Goal: Transaction & Acquisition: Purchase product/service

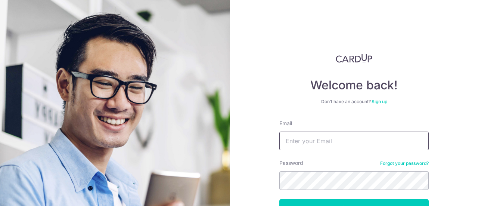
type input "[EMAIL_ADDRESS][DOMAIN_NAME]"
click at [331, 199] on button "Log in" at bounding box center [353, 208] width 149 height 19
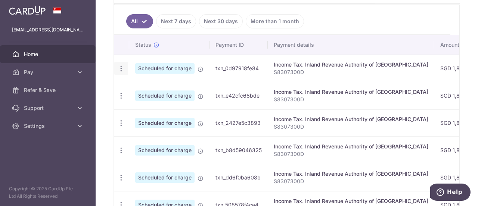
click at [121, 68] on icon "button" at bounding box center [121, 69] width 8 height 8
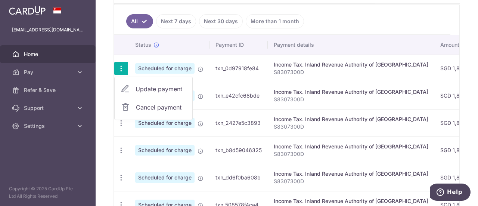
click at [158, 88] on span "Update payment" at bounding box center [160, 88] width 51 height 9
radio input "true"
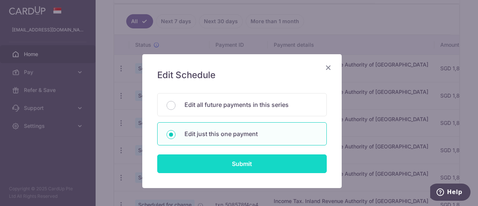
click at [262, 166] on input "Submit" at bounding box center [241, 163] width 169 height 19
radio input "true"
type input "1,889.38"
type input "[DATE]"
type input "S8307300D"
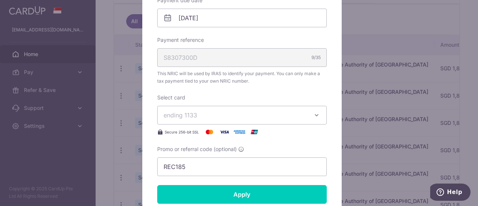
scroll to position [261, 0]
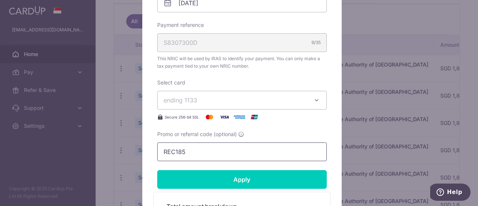
drag, startPoint x: 209, startPoint y: 149, endPoint x: 147, endPoint y: 151, distance: 61.6
click at [147, 151] on div "Edit payment By clicking apply, you will make changes to all payments to Inland…" at bounding box center [241, 41] width 199 height 497
paste input "VTAX25R"
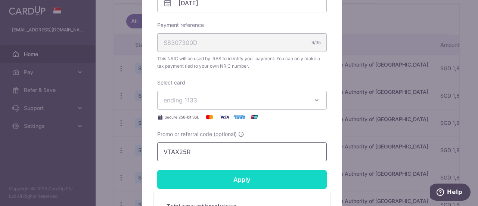
type input "VTAX25R"
click at [212, 174] on input "Apply" at bounding box center [241, 179] width 169 height 19
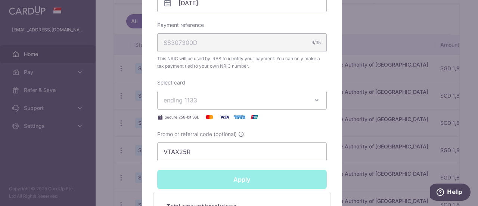
type input "Successfully Applied"
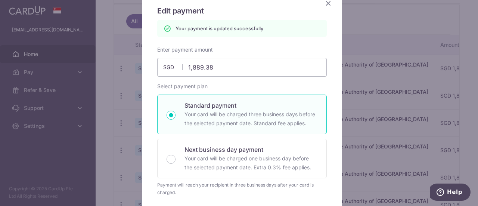
scroll to position [0, 0]
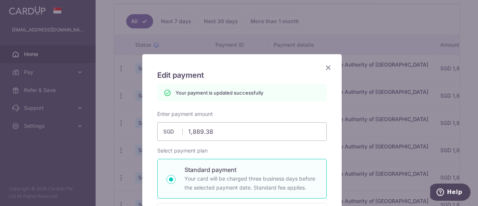
click at [328, 69] on icon "Close" at bounding box center [328, 67] width 9 height 9
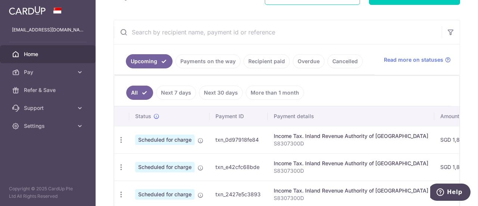
scroll to position [187, 0]
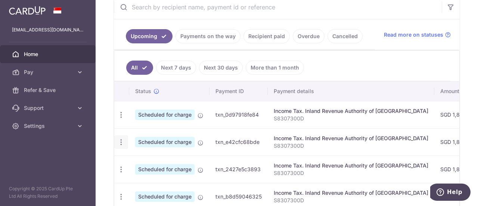
click at [119, 119] on icon "button" at bounding box center [121, 115] width 8 height 8
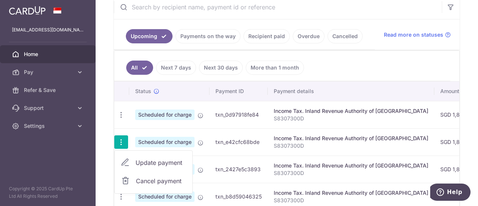
click at [147, 161] on span "Update payment" at bounding box center [160, 162] width 51 height 9
radio input "true"
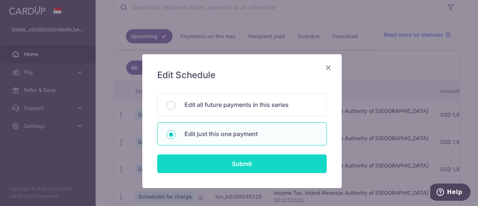
click at [219, 162] on input "Submit" at bounding box center [241, 163] width 169 height 19
radio input "true"
type input "1,889.38"
type input "24/09/2025"
type input "S8307300D"
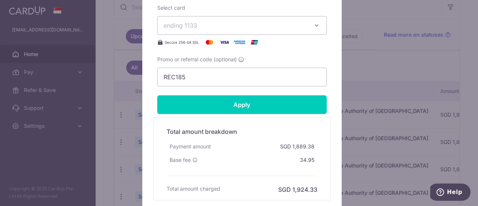
scroll to position [397, 0]
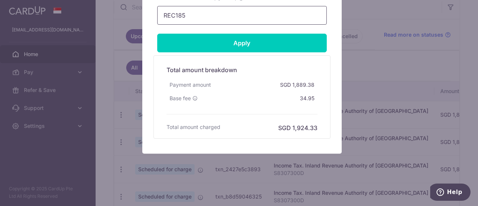
click at [194, 16] on input "REC185" at bounding box center [241, 15] width 169 height 19
paste input "VTAX25R"
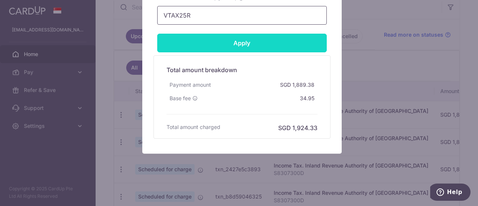
type input "VTAX25R"
click at [200, 37] on input "Apply" at bounding box center [241, 43] width 169 height 19
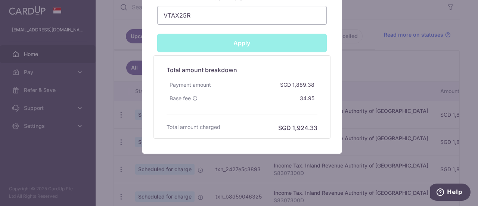
type input "Successfully Applied"
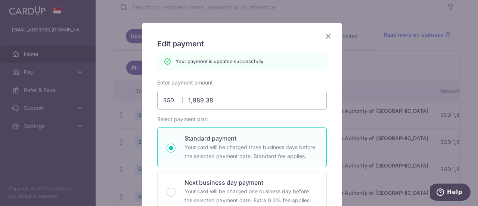
scroll to position [0, 0]
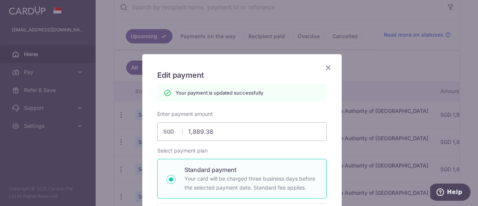
click at [328, 66] on icon "Close" at bounding box center [328, 67] width 9 height 9
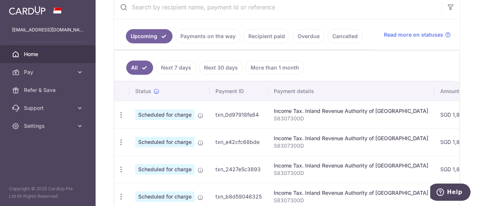
scroll to position [187, 0]
click at [122, 119] on icon "button" at bounding box center [121, 115] width 8 height 8
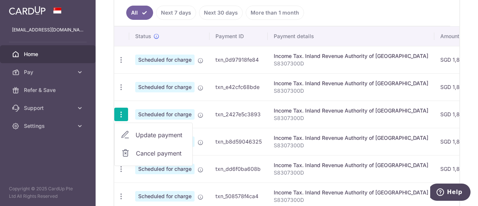
scroll to position [245, 0]
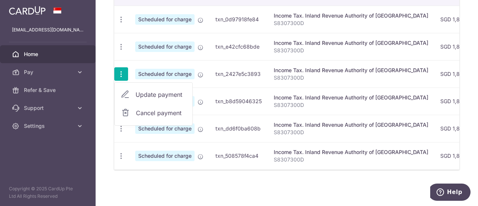
click at [164, 91] on span "Update payment" at bounding box center [160, 94] width 51 height 9
radio input "true"
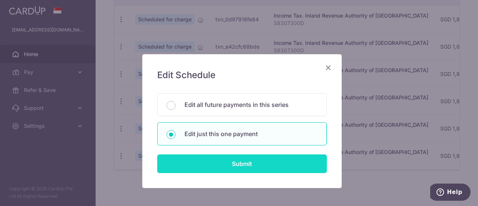
click at [211, 163] on input "Submit" at bounding box center [241, 163] width 169 height 19
radio input "true"
type input "1,889.38"
type input "[DATE]"
type input "S8307300D"
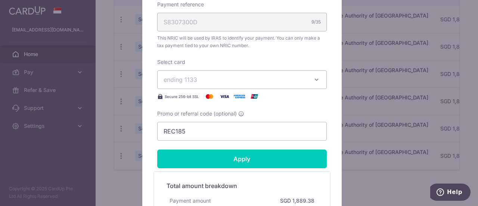
scroll to position [373, 0]
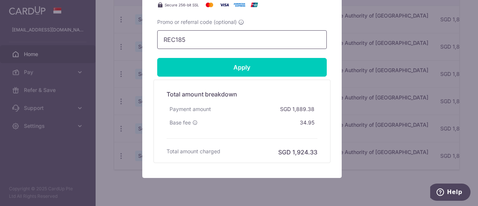
click at [194, 37] on input "REC185" at bounding box center [241, 39] width 169 height 19
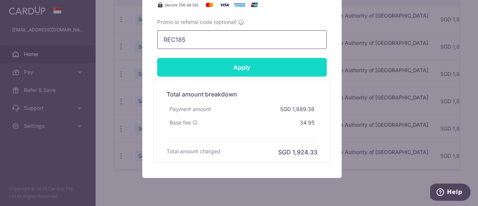
paste input "VTAX25R"
type input "VTAX25R"
click at [200, 62] on input "Apply" at bounding box center [241, 67] width 169 height 19
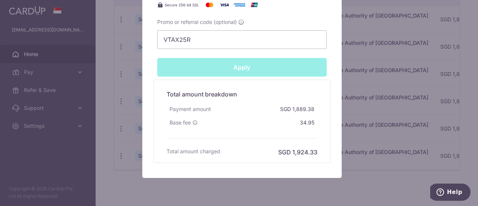
type input "Successfully Applied"
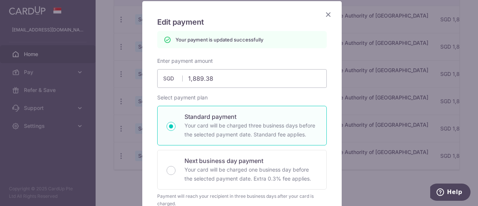
scroll to position [0, 0]
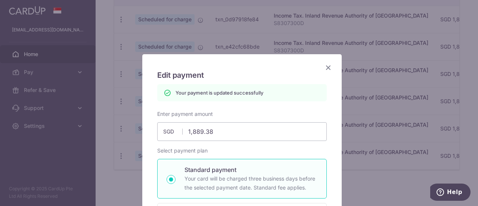
click at [326, 68] on icon "Close" at bounding box center [328, 67] width 9 height 9
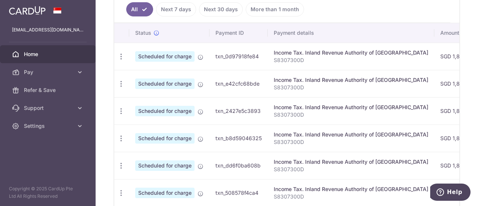
scroll to position [224, 0]
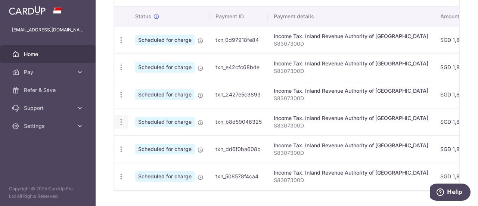
click at [121, 44] on icon "button" at bounding box center [121, 40] width 8 height 8
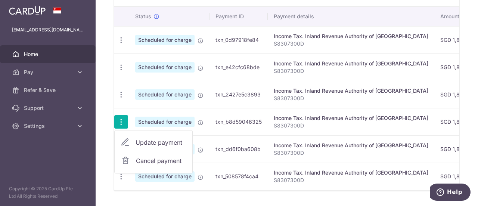
click at [162, 139] on span "Update payment" at bounding box center [160, 142] width 51 height 9
radio input "true"
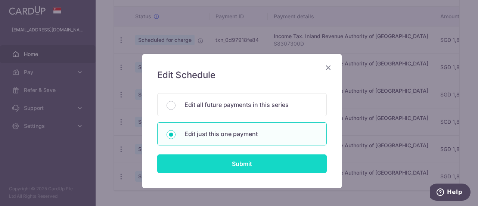
click at [209, 160] on input "Submit" at bounding box center [241, 163] width 169 height 19
radio input "true"
type input "1,889.38"
type input "[DATE]"
type input "S8307300D"
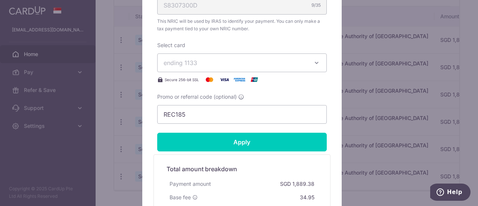
scroll to position [373, 0]
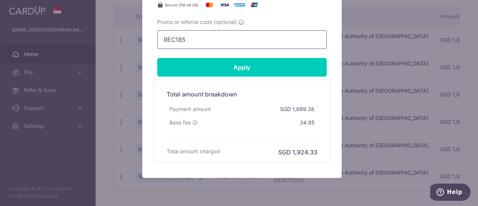
click at [196, 43] on input "REC185" at bounding box center [241, 39] width 169 height 19
paste input "VTAX25R"
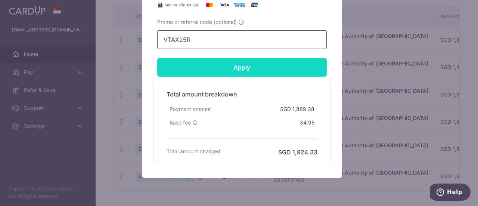
type input "VTAX25R"
click at [197, 59] on input "Apply" at bounding box center [241, 67] width 169 height 19
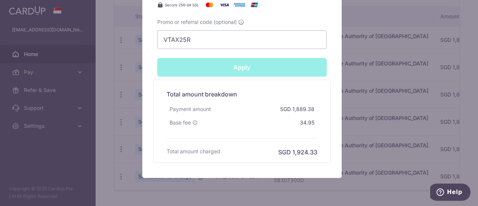
type input "Successfully Applied"
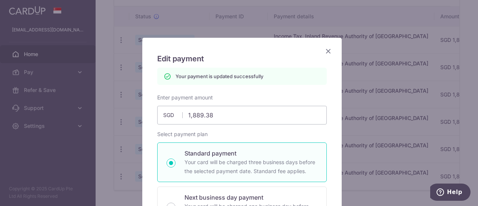
scroll to position [0, 0]
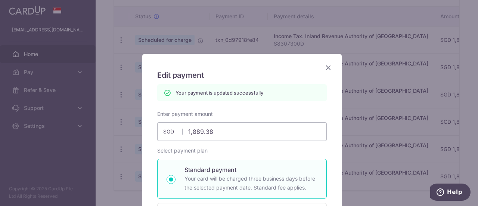
click at [324, 67] on icon "Close" at bounding box center [328, 67] width 9 height 9
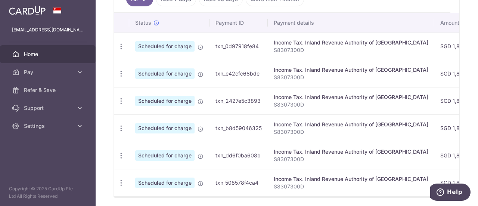
scroll to position [224, 0]
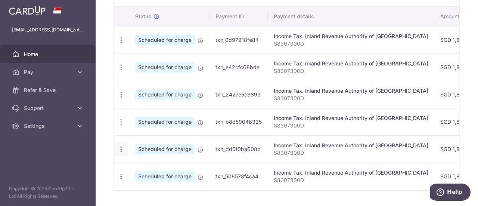
click at [122, 151] on div "Update payment Cancel payment" at bounding box center [121, 149] width 14 height 14
click at [121, 150] on div "Update payment Cancel payment" at bounding box center [121, 149] width 14 height 14
click at [123, 44] on icon "button" at bounding box center [121, 40] width 8 height 8
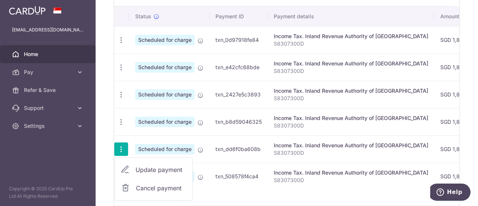
click at [155, 167] on span "Update payment" at bounding box center [160, 169] width 51 height 9
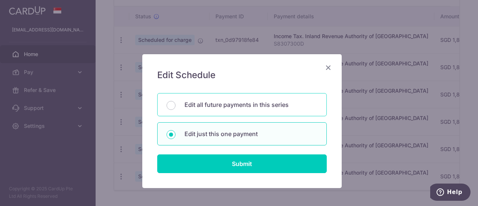
scroll to position [35, 0]
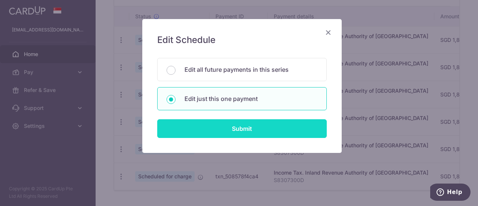
click at [202, 126] on input "Submit" at bounding box center [241, 128] width 169 height 19
radio input "true"
type input "1,889.38"
type input "25/12/2025"
type input "S8307300D"
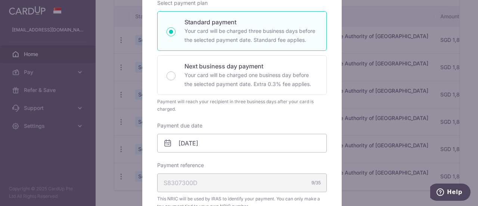
scroll to position [299, 0]
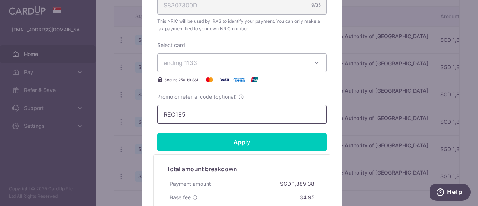
click at [199, 115] on input "REC185" at bounding box center [241, 114] width 169 height 19
paste input "VTAX25R"
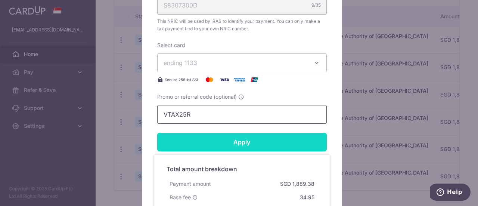
type input "VTAX25R"
click at [204, 140] on input "Apply" at bounding box center [241, 141] width 169 height 19
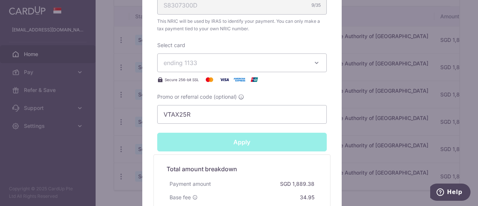
type input "Successfully Applied"
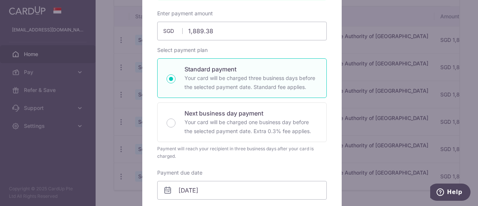
scroll to position [0, 0]
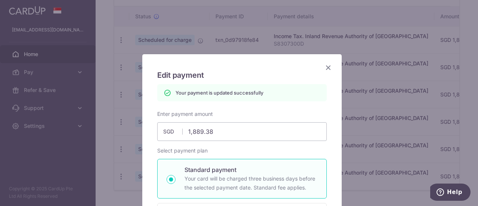
click at [324, 65] on icon "Close" at bounding box center [328, 67] width 9 height 9
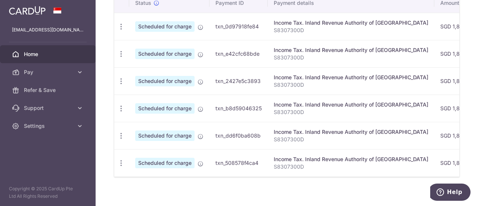
scroll to position [245, 0]
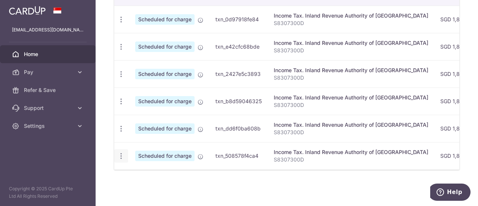
click at [124, 24] on icon "button" at bounding box center [121, 20] width 8 height 8
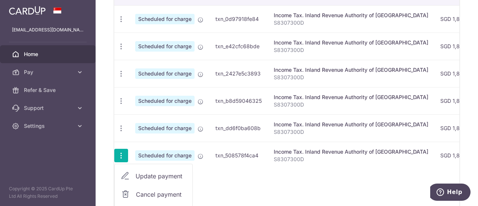
click at [151, 175] on span "Update payment" at bounding box center [160, 175] width 51 height 9
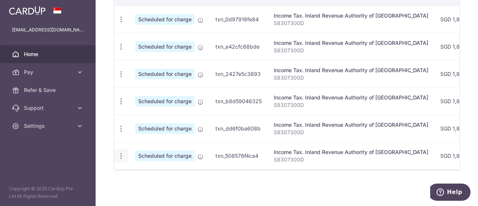
radio input "true"
type input "1,889.38"
type input "[DATE]"
type input "S8307300D"
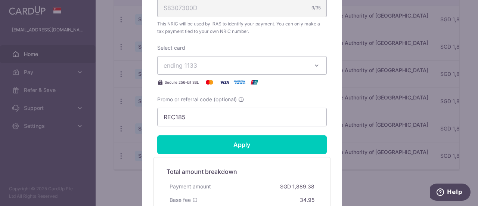
scroll to position [373, 0]
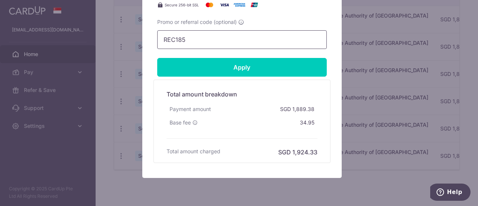
click at [199, 37] on input "REC185" at bounding box center [241, 39] width 169 height 19
paste input "VTAX25R"
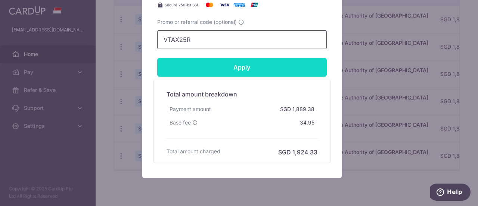
type input "VTAX25R"
click at [205, 60] on input "Apply" at bounding box center [241, 67] width 169 height 19
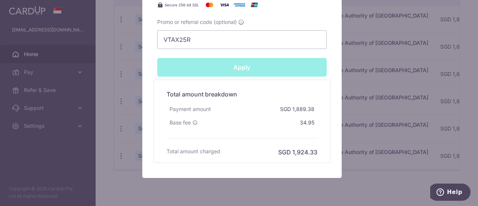
type input "Successfully Applied"
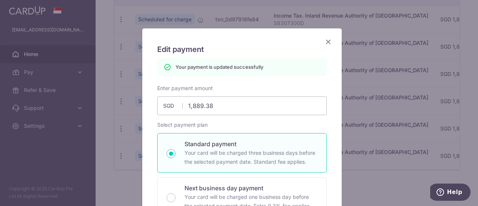
scroll to position [0, 0]
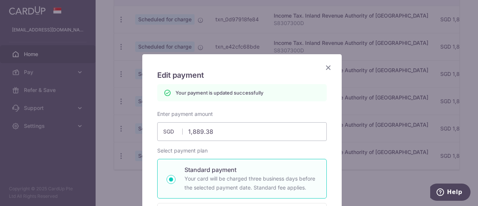
click at [325, 68] on icon "Close" at bounding box center [328, 67] width 9 height 9
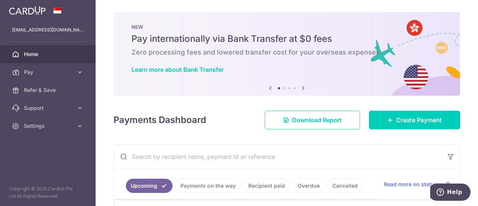
scroll to position [75, 0]
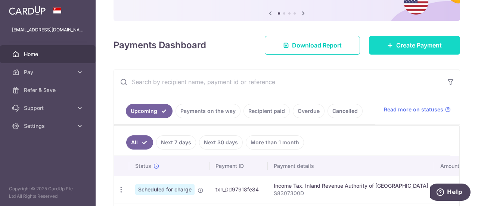
click at [444, 51] on link "Create Payment" at bounding box center [414, 45] width 91 height 19
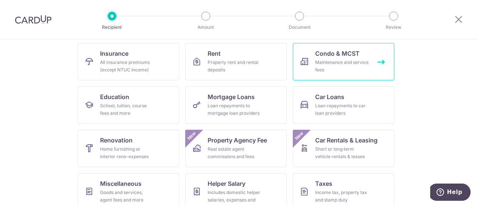
scroll to position [112, 0]
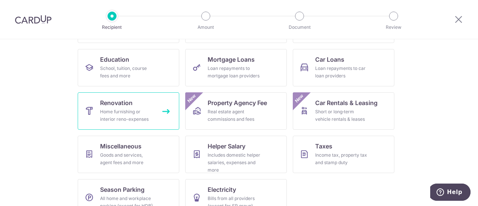
click at [155, 118] on link "Renovation Home furnishing or interior reno-expenses" at bounding box center [129, 110] width 102 height 37
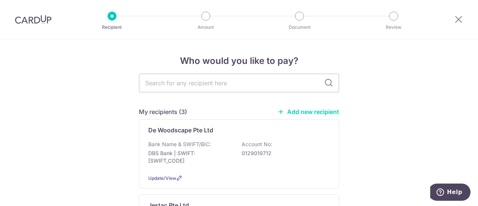
click at [313, 112] on link "Add new recipient" at bounding box center [308, 111] width 62 height 7
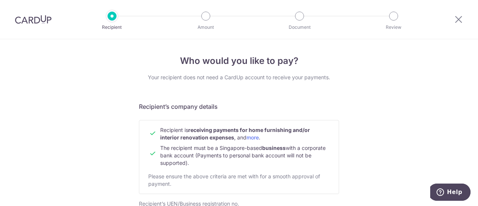
scroll to position [149, 0]
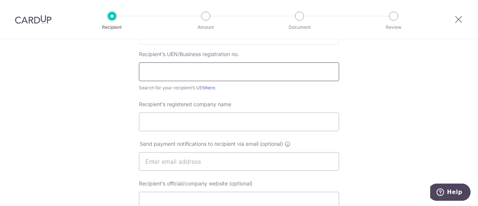
click at [195, 75] on input "text" at bounding box center [239, 71] width 200 height 19
type input "202131807R"
click at [194, 126] on input "Recipient’s registered company name" at bounding box center [239, 121] width 200 height 19
click at [211, 87] on link "here" at bounding box center [210, 88] width 10 height 6
click at [186, 124] on input "Recipient’s registered company name" at bounding box center [239, 121] width 200 height 19
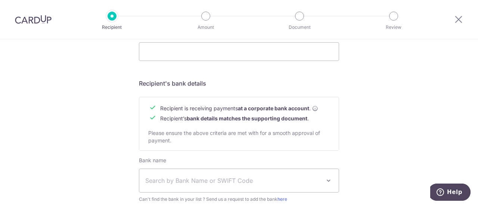
scroll to position [395, 0]
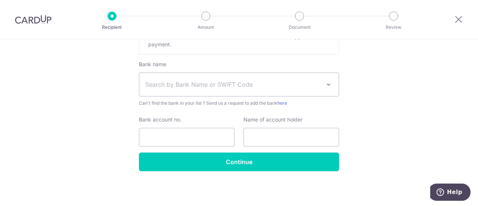
type input "Wooden Thoughts Pte Ltd."
click at [184, 91] on span "Search by Bank Name or SWIFT Code" at bounding box center [238, 84] width 199 height 23
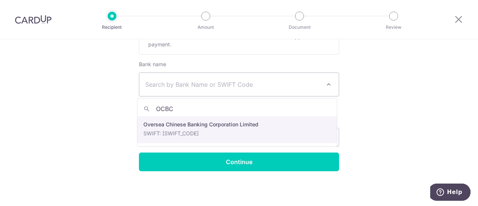
type input "OCBC"
select select "12"
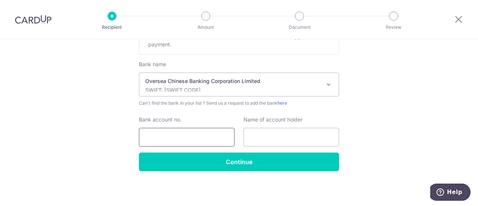
click at [181, 132] on input "Bank account no." at bounding box center [187, 137] width 96 height 19
click at [154, 136] on input "601664113001" at bounding box center [187, 137] width 96 height 19
click at [163, 137] on input "601664113001" at bounding box center [187, 137] width 96 height 19
click at [173, 137] on input "601664113001" at bounding box center [187, 137] width 96 height 19
type input "601664113001"
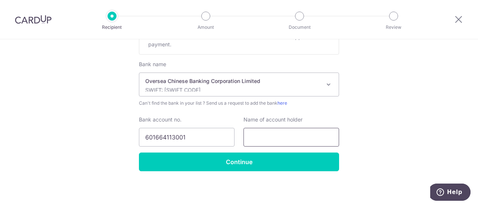
click at [277, 137] on input "text" at bounding box center [291, 137] width 96 height 19
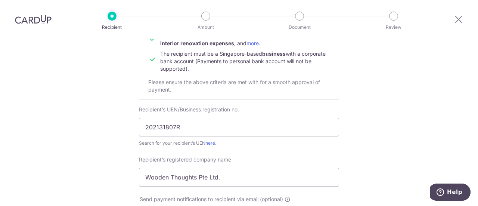
scroll to position [59, 0]
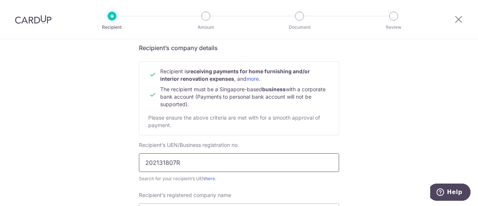
type input "Wooden Thoughts Pte Ltd"
click at [162, 162] on input "202131807R" at bounding box center [239, 162] width 200 height 19
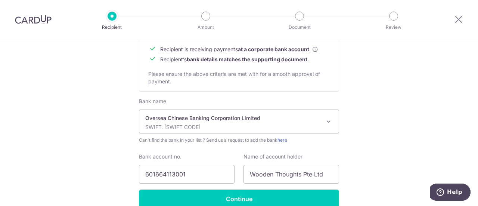
scroll to position [395, 0]
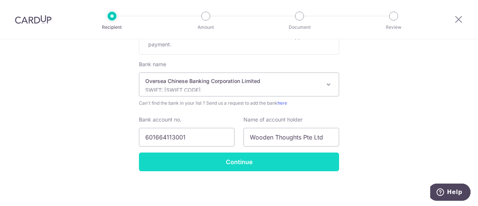
click at [236, 170] on input "Continue" at bounding box center [239, 161] width 200 height 19
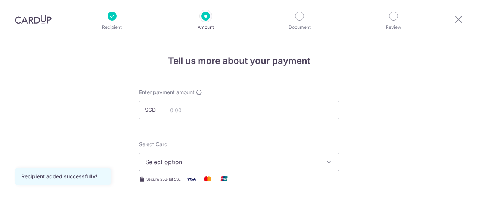
click at [198, 111] on input "text" at bounding box center [239, 109] width 200 height 19
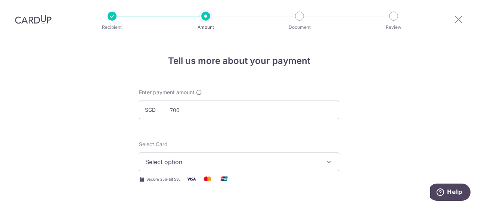
type input "700.00"
click at [184, 158] on span "Select option" at bounding box center [232, 161] width 174 height 9
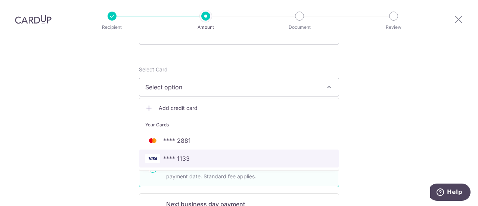
click at [200, 155] on span "**** 1133" at bounding box center [238, 158] width 187 height 9
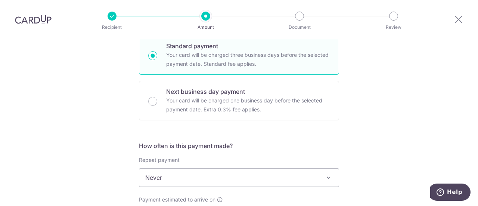
scroll to position [224, 0]
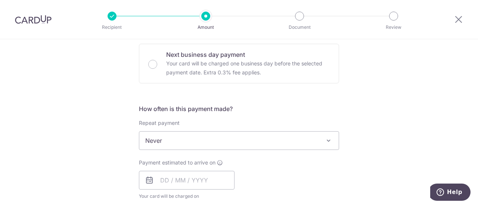
click at [146, 178] on icon at bounding box center [149, 179] width 9 height 9
click at [164, 181] on input "text" at bounding box center [187, 180] width 96 height 19
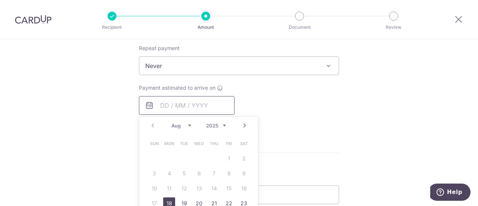
scroll to position [336, 0]
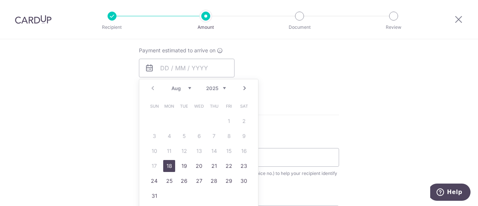
click at [168, 164] on link "18" at bounding box center [169, 166] width 12 height 12
type input "[DATE]"
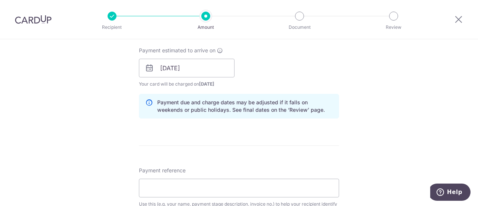
scroll to position [411, 0]
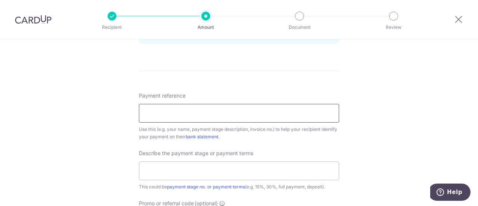
click at [230, 111] on input "Payment reference" at bounding box center [239, 113] width 200 height 19
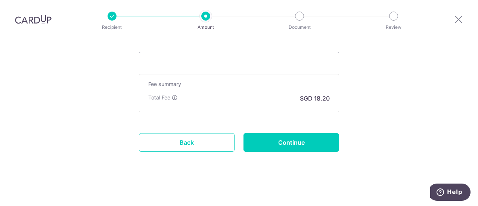
scroll to position [513, 0]
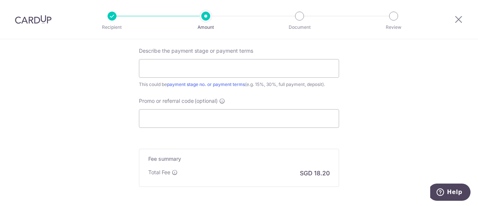
type input "20252WTSG"
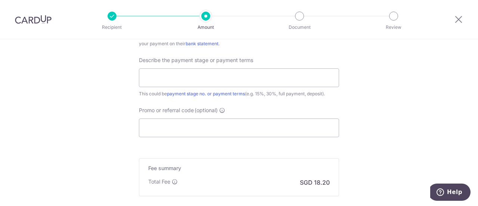
scroll to position [550, 0]
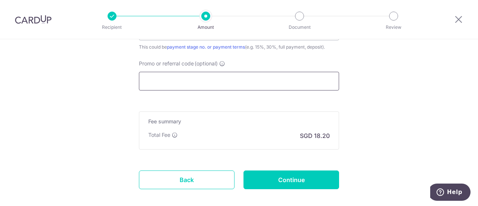
click at [254, 78] on input "Promo or referral code (optional)" at bounding box center [239, 81] width 200 height 19
paste input "reno25one"
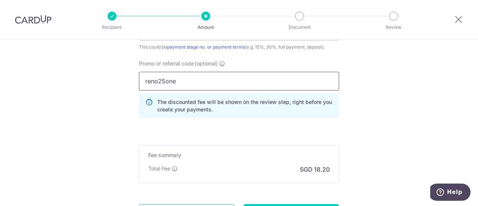
type input "reno25one"
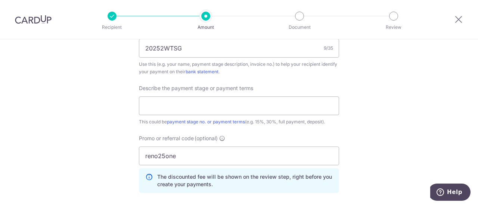
scroll to position [438, 0]
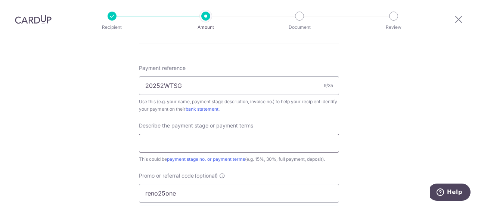
click at [193, 145] on input "text" at bounding box center [239, 143] width 200 height 19
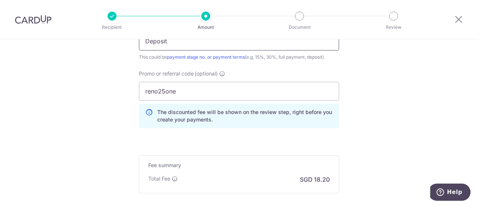
scroll to position [621, 0]
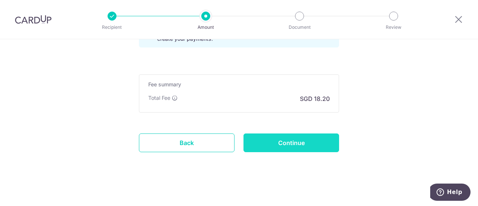
type input "Deposit"
click at [275, 139] on input "Continue" at bounding box center [291, 142] width 96 height 19
type input "Create Schedule"
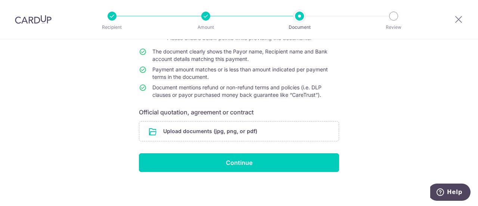
scroll to position [62, 0]
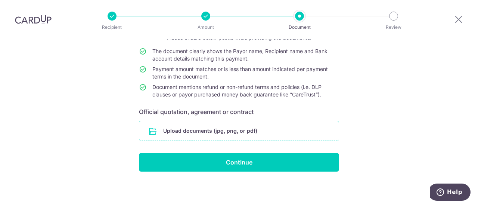
click at [220, 127] on input "file" at bounding box center [238, 130] width 199 height 19
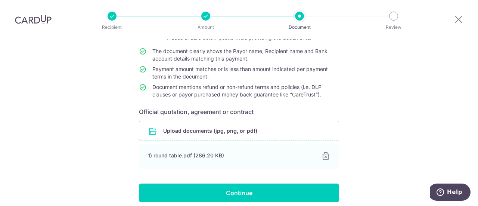
scroll to position [93, 0]
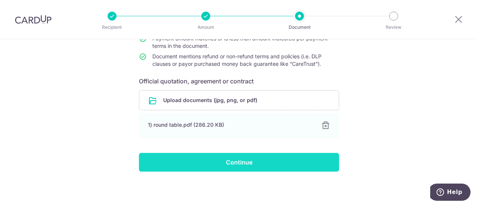
click at [226, 162] on input "Continue" at bounding box center [239, 162] width 200 height 19
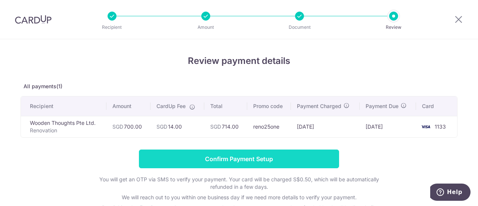
click at [191, 155] on input "Confirm Payment Setup" at bounding box center [239, 158] width 200 height 19
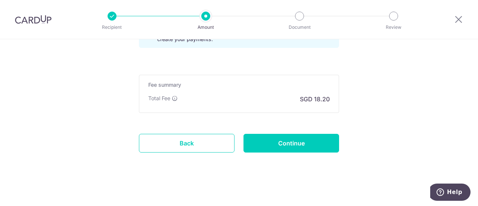
scroll to position [614, 0]
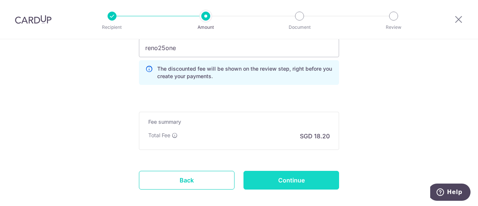
click at [318, 177] on input "Continue" at bounding box center [291, 180] width 96 height 19
type input "Update Schedule"
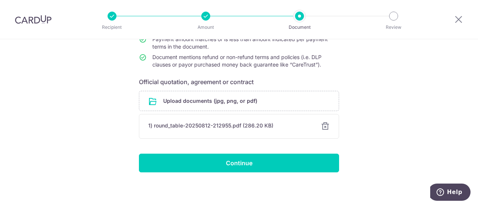
scroll to position [93, 0]
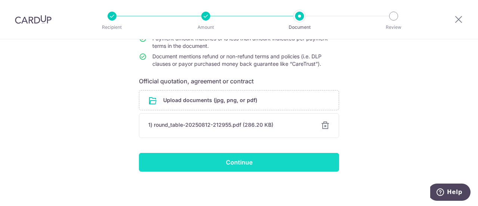
click at [288, 165] on input "Continue" at bounding box center [239, 162] width 200 height 19
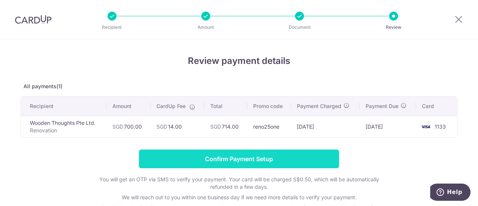
click at [271, 159] on input "Confirm Payment Setup" at bounding box center [239, 158] width 200 height 19
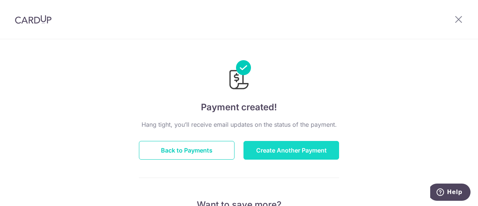
drag, startPoint x: 0, startPoint y: 0, endPoint x: 271, endPoint y: 159, distance: 314.0
click at [271, 159] on button "Create Another Payment" at bounding box center [291, 150] width 96 height 19
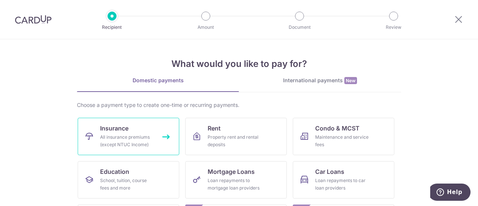
click at [119, 135] on div "All insurance premiums (except NTUC Income)" at bounding box center [127, 140] width 54 height 15
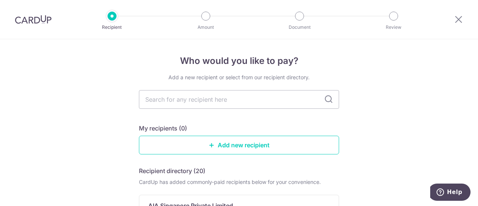
scroll to position [75, 0]
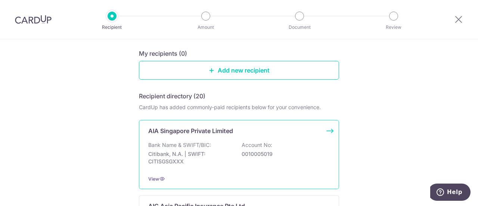
click at [176, 153] on p "Citibank, N.A. | SWIFT: CITISGSGXXX" at bounding box center [190, 157] width 84 height 15
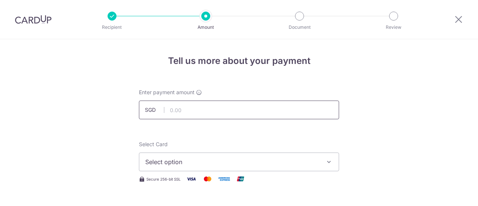
click at [200, 111] on input "text" at bounding box center [239, 109] width 200 height 19
type input "11,794.00"
click at [192, 167] on button "Select option" at bounding box center [239, 161] width 200 height 19
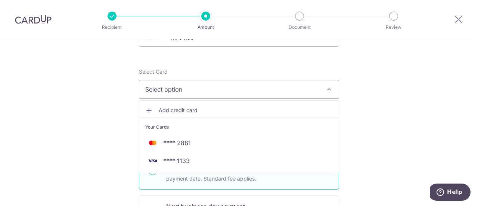
scroll to position [75, 0]
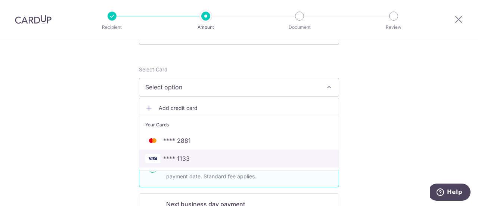
click at [194, 155] on span "**** 1133" at bounding box center [238, 158] width 187 height 9
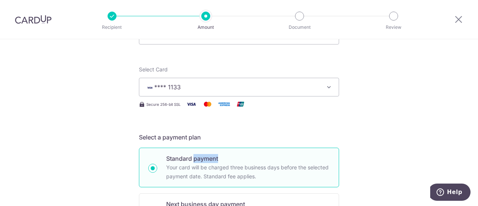
click at [194, 155] on p "Standard payment" at bounding box center [247, 158] width 163 height 9
click at [157, 163] on input "Standard payment Your card will be charged three business days before the selec…" at bounding box center [152, 167] width 9 height 9
radio input "true"
click at [196, 87] on span "**** 1133" at bounding box center [232, 86] width 174 height 9
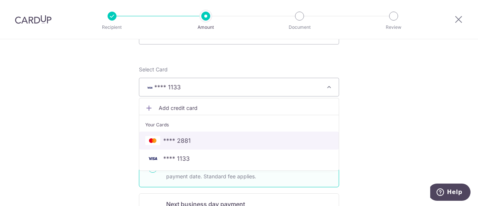
click at [187, 137] on span "**** 2881" at bounding box center [177, 140] width 28 height 9
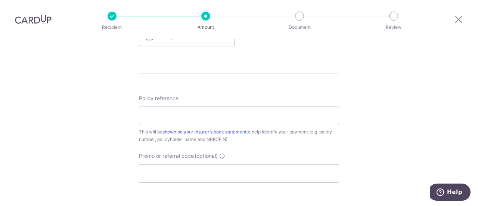
scroll to position [411, 0]
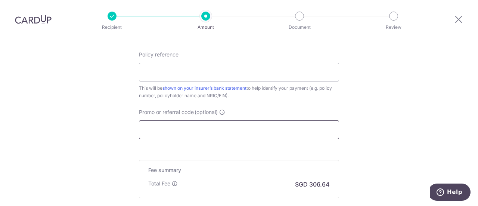
click at [175, 132] on input "Promo or referral code (optional)" at bounding box center [239, 129] width 200 height 19
paste input "MILELION"
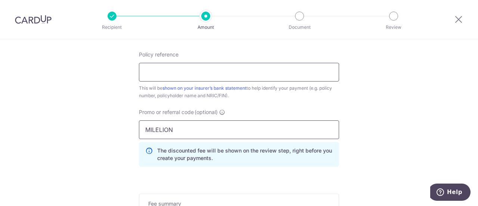
type input "MILELION"
click at [207, 69] on input "Policy reference" at bounding box center [239, 72] width 200 height 19
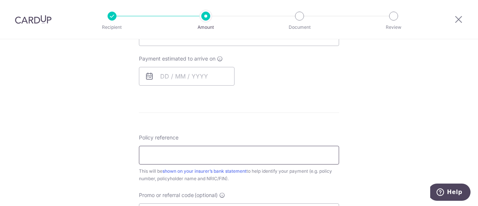
scroll to position [299, 0]
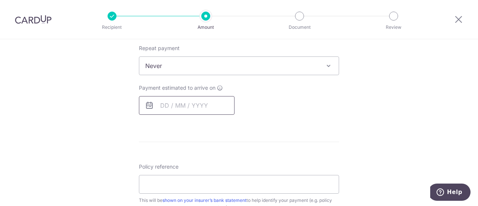
click at [170, 104] on input "text" at bounding box center [187, 105] width 96 height 19
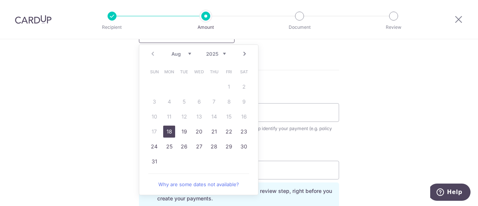
scroll to position [373, 0]
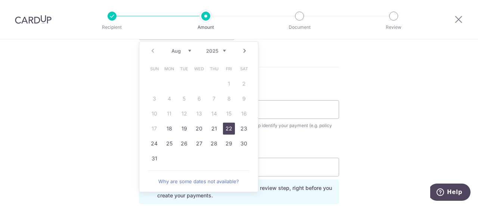
click at [228, 129] on link "22" at bounding box center [229, 128] width 12 height 12
type input "[DATE]"
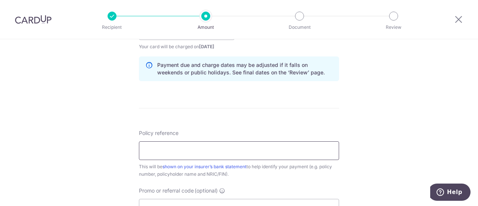
click at [224, 141] on input "Policy reference" at bounding box center [239, 150] width 200 height 19
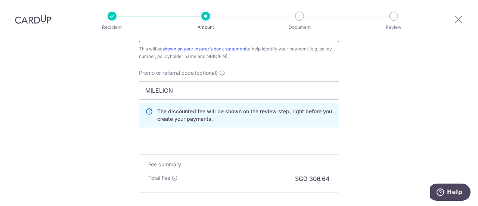
scroll to position [571, 0]
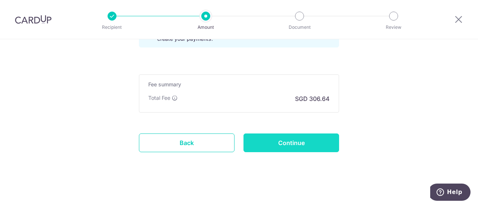
type input "U128311367"
click at [277, 141] on input "Continue" at bounding box center [291, 142] width 96 height 19
type input "Create Schedule"
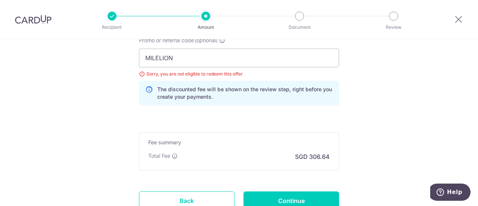
scroll to position [506, 0]
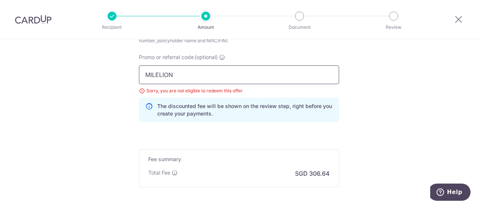
click at [169, 79] on input "MILELION" at bounding box center [239, 74] width 200 height 19
paste input "OFF225"
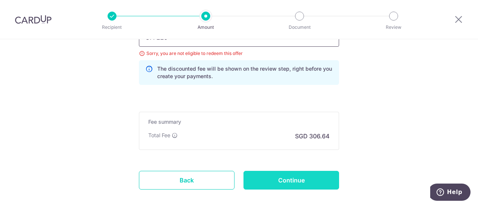
type input "OFF225"
click at [276, 172] on input "Continue" at bounding box center [291, 180] width 96 height 19
type input "Update Schedule"
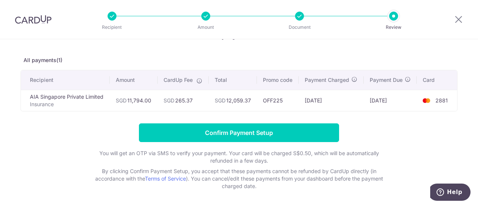
scroll to position [37, 0]
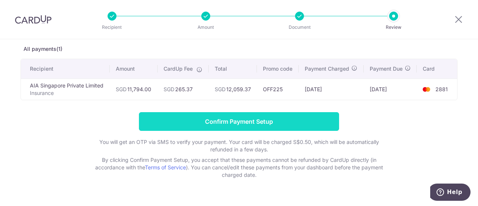
click at [178, 122] on input "Confirm Payment Setup" at bounding box center [239, 121] width 200 height 19
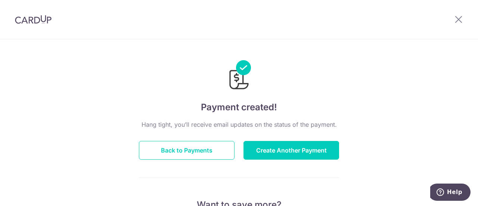
click at [140, 103] on h4 "Payment created!" at bounding box center [239, 106] width 200 height 13
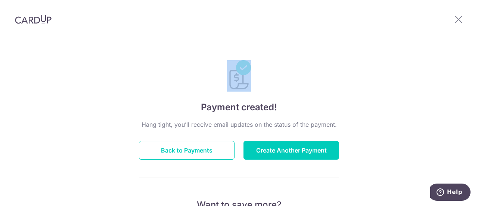
click at [82, 36] on header at bounding box center [239, 19] width 478 height 39
